Goal: Task Accomplishment & Management: Complete application form

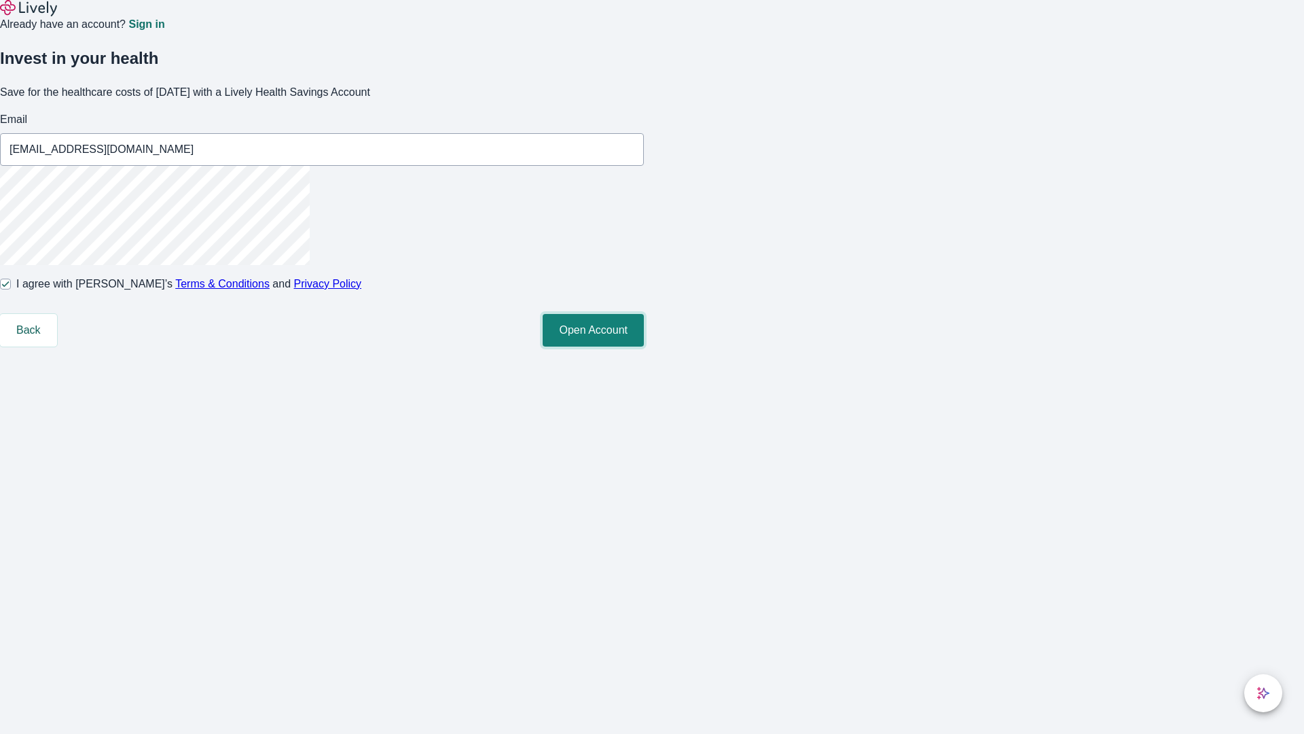
click at [644, 346] on button "Open Account" at bounding box center [593, 330] width 101 height 33
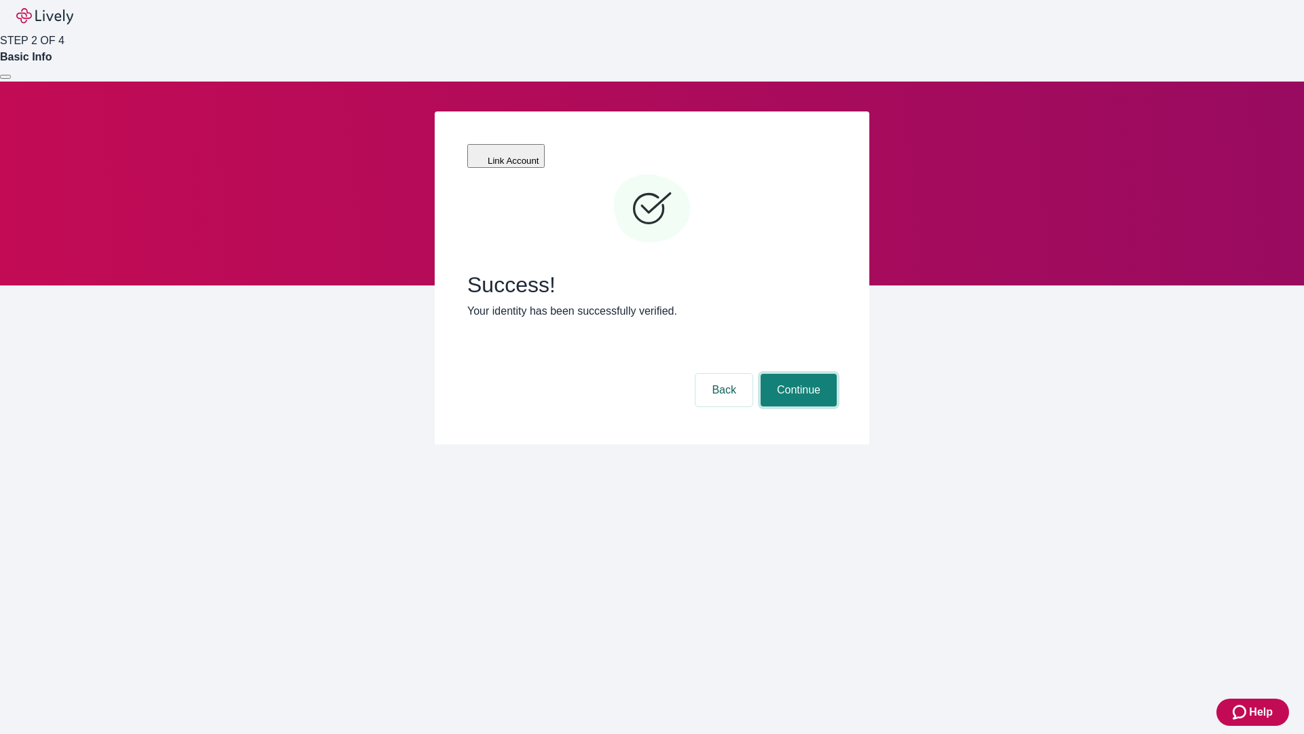
click at [797, 374] on button "Continue" at bounding box center [799, 390] width 76 height 33
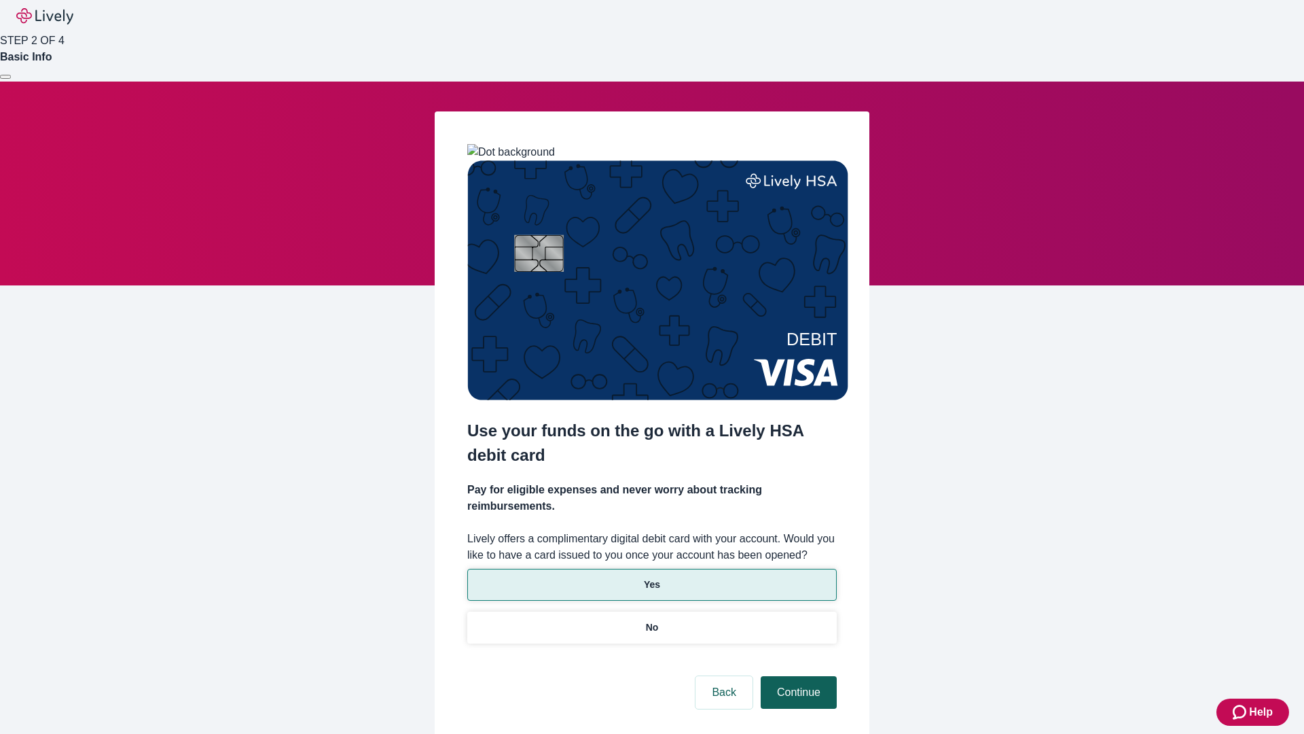
click at [651, 577] on p "Yes" at bounding box center [652, 584] width 16 height 14
click at [797, 676] on button "Continue" at bounding box center [799, 692] width 76 height 33
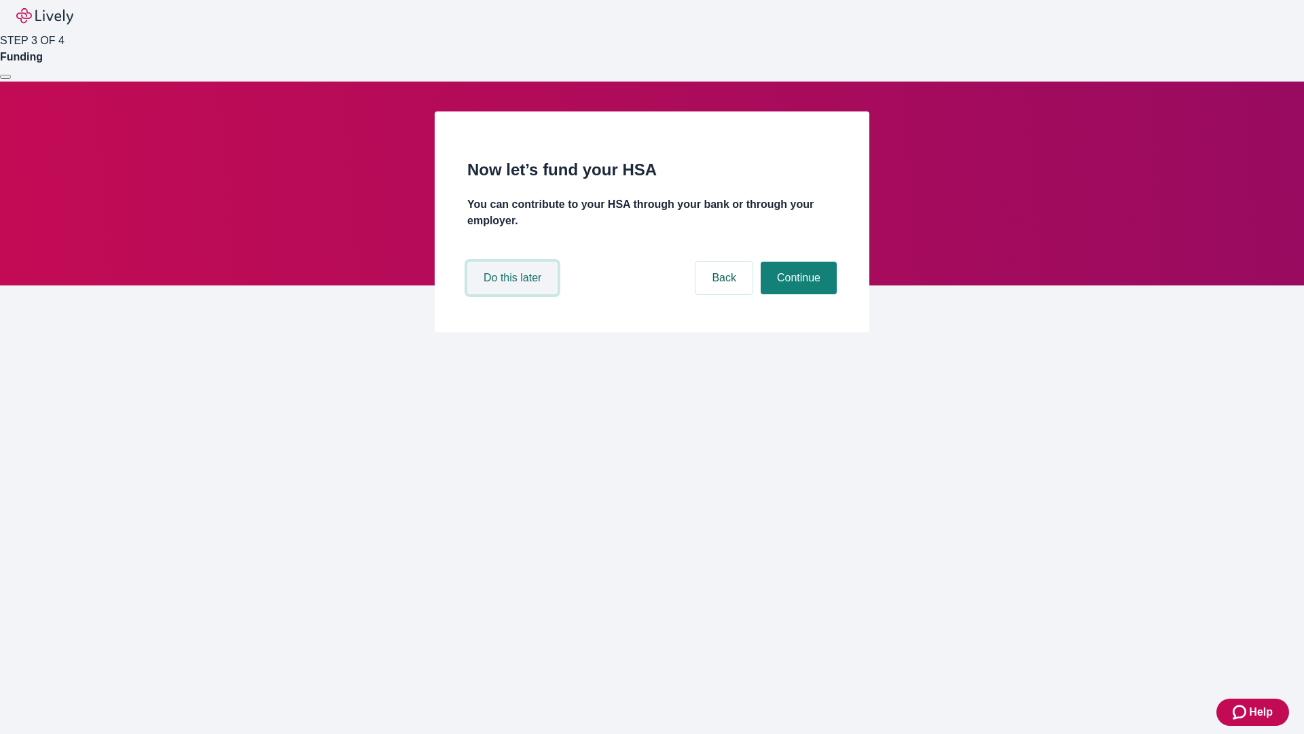
click at [514, 294] on button "Do this later" at bounding box center [512, 278] width 90 height 33
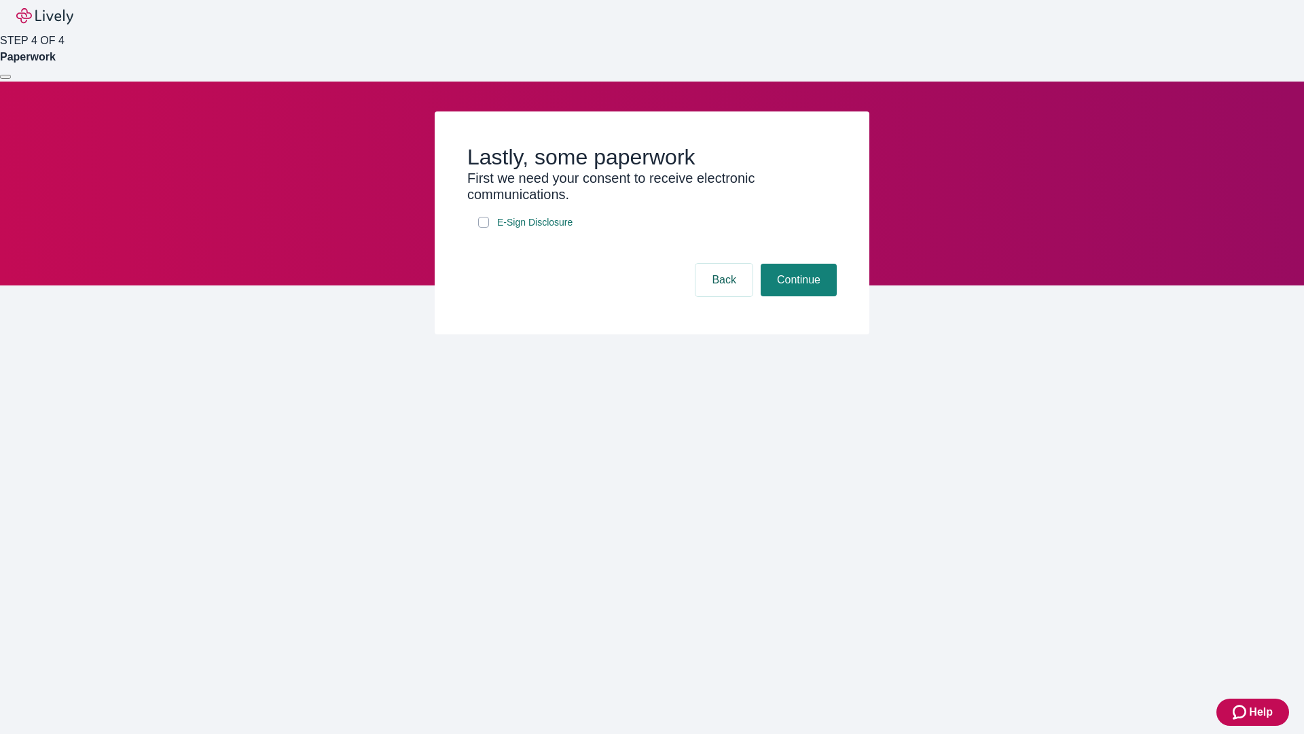
click at [484, 228] on input "E-Sign Disclosure" at bounding box center [483, 222] width 11 height 11
checkbox input "true"
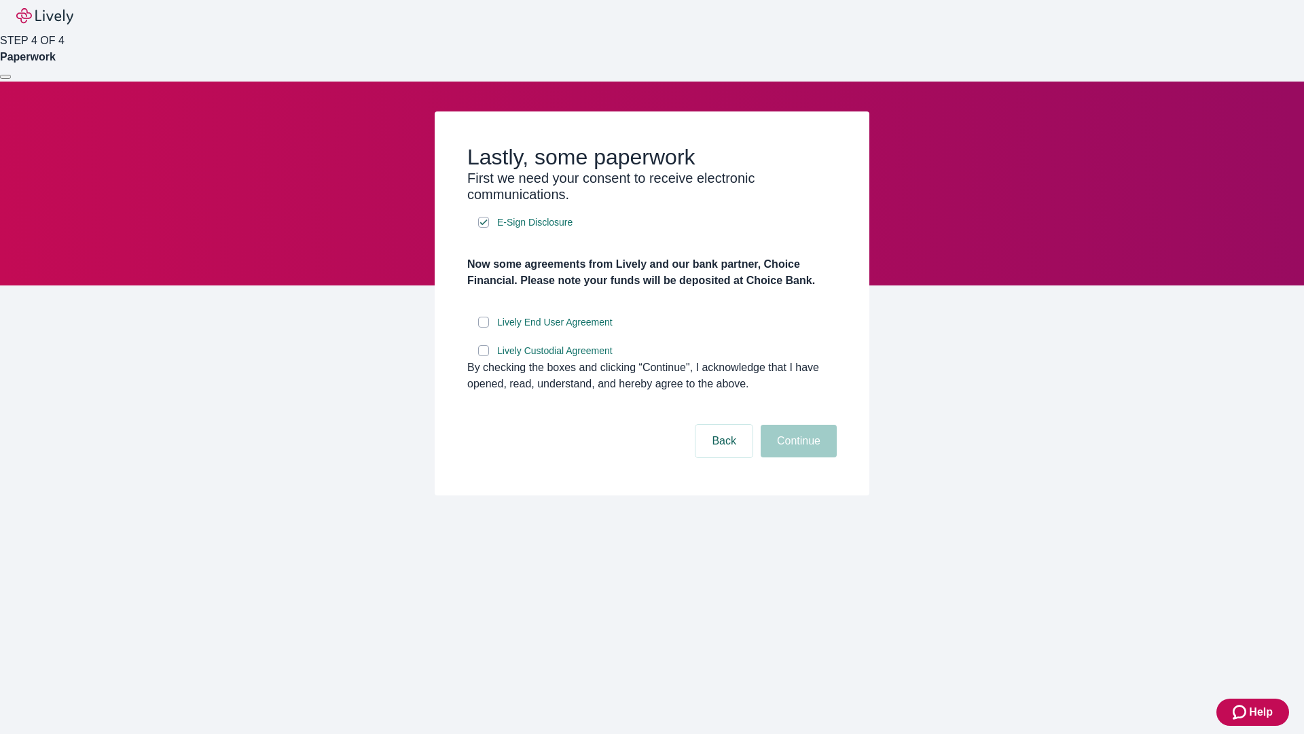
click at [484, 327] on input "Lively End User Agreement" at bounding box center [483, 322] width 11 height 11
checkbox input "true"
click at [484, 356] on input "Lively Custodial Agreement" at bounding box center [483, 350] width 11 height 11
checkbox input "true"
click at [797, 457] on button "Continue" at bounding box center [799, 441] width 76 height 33
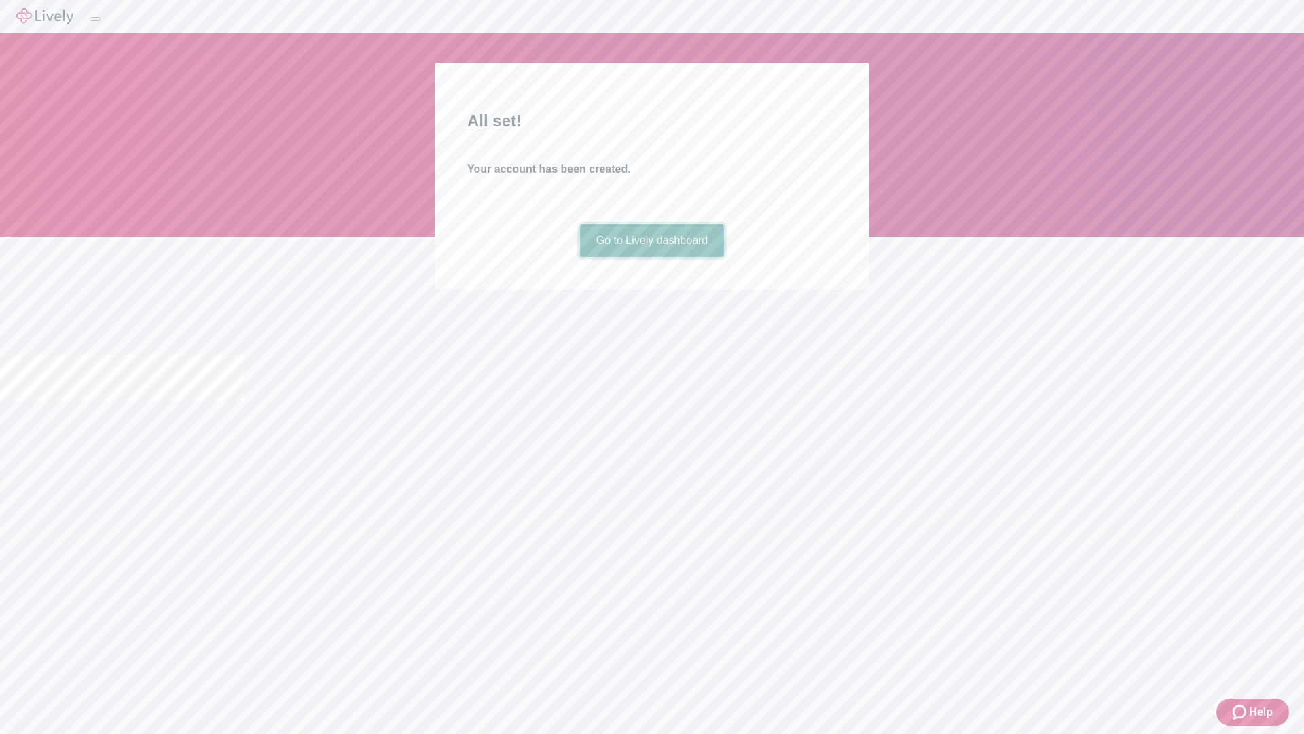
click at [651, 257] on link "Go to Lively dashboard" at bounding box center [652, 240] width 145 height 33
